Goal: Task Accomplishment & Management: Use online tool/utility

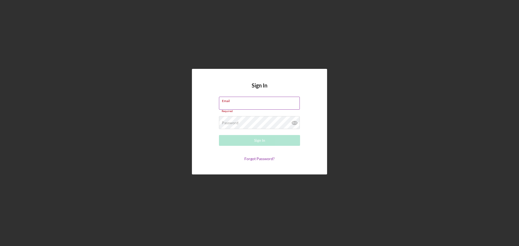
click at [241, 104] on input "Email" at bounding box center [259, 103] width 81 height 13
type input "[PERSON_NAME][EMAIL_ADDRESS][DOMAIN_NAME]"
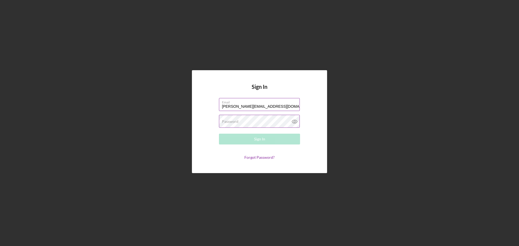
click at [253, 121] on div "Password Required" at bounding box center [259, 122] width 81 height 14
click at [258, 142] on div "Sign In" at bounding box center [259, 139] width 11 height 11
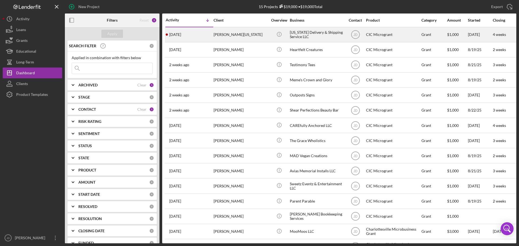
click at [225, 34] on div "[PERSON_NAME][US_STATE]" at bounding box center [241, 35] width 54 height 14
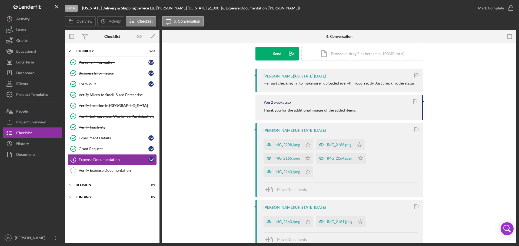
scroll to position [81, 0]
click at [105, 172] on div "Verify Expense Documentation" at bounding box center [118, 170] width 78 height 4
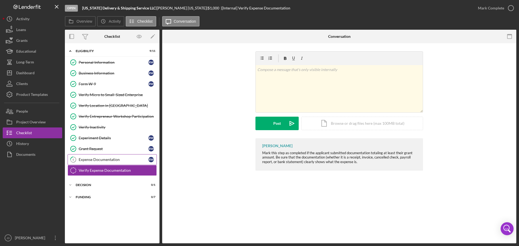
click at [93, 162] on link "6 Expense Documentation R W" at bounding box center [112, 159] width 89 height 11
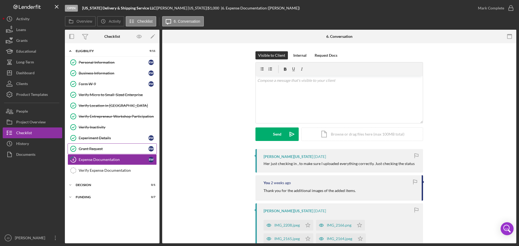
click at [78, 148] on icon "Grant Request" at bounding box center [73, 149] width 14 height 14
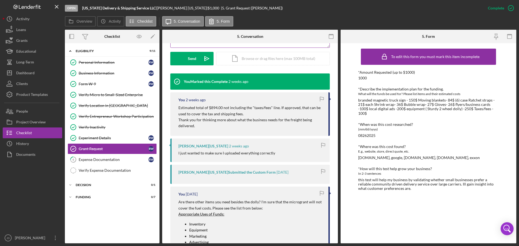
scroll to position [162, 0]
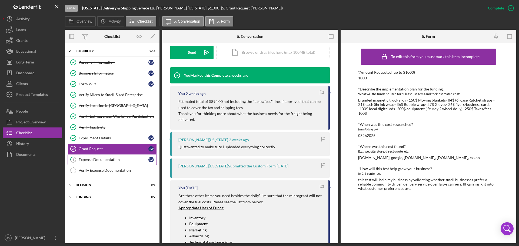
click at [92, 162] on div "Expense Documentation" at bounding box center [114, 160] width 70 height 4
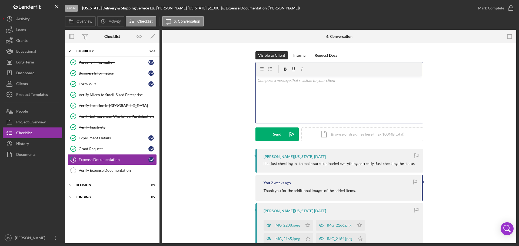
click at [297, 88] on div "v Color teal Color pink Remove color Add row above Add row below Add column bef…" at bounding box center [339, 99] width 167 height 47
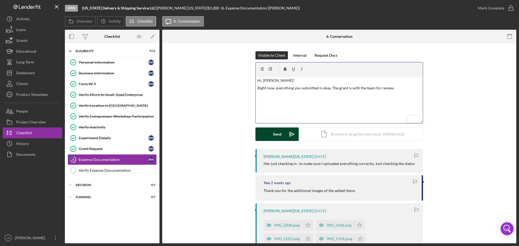
click at [279, 131] on div "Send" at bounding box center [277, 135] width 8 height 14
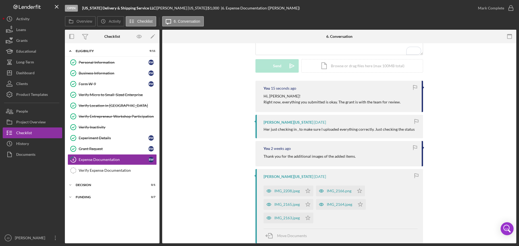
scroll to position [135, 0]
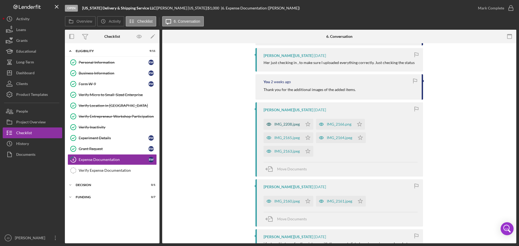
click at [281, 123] on div "IMG_2208.jpeg" at bounding box center [286, 124] width 25 height 4
